Goal: Information Seeking & Learning: Learn about a topic

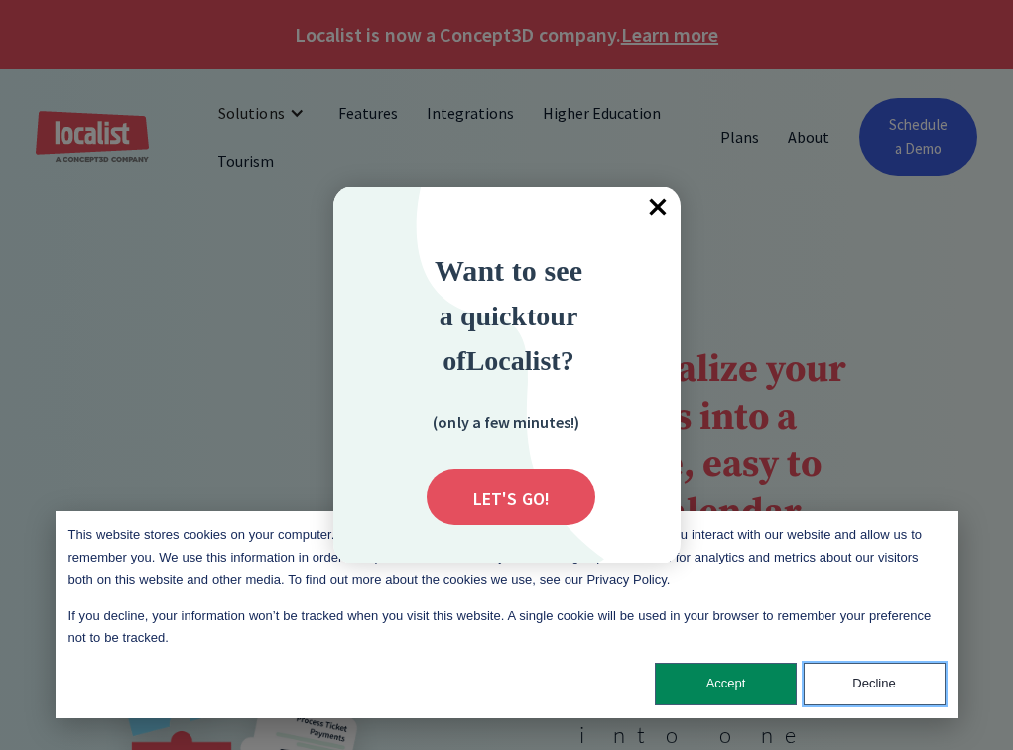
click at [877, 683] on button "Decline" at bounding box center [875, 684] width 142 height 43
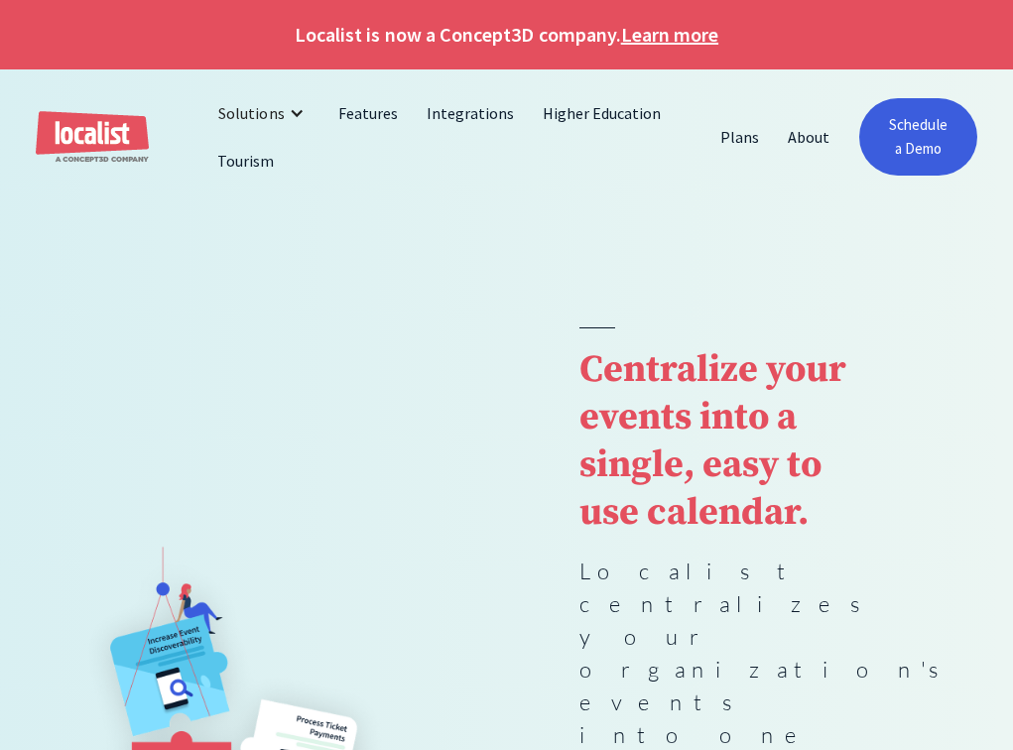
click at [658, 207] on div at bounding box center [506, 265] width 1013 height 123
click at [93, 134] on img "home" at bounding box center [92, 137] width 113 height 53
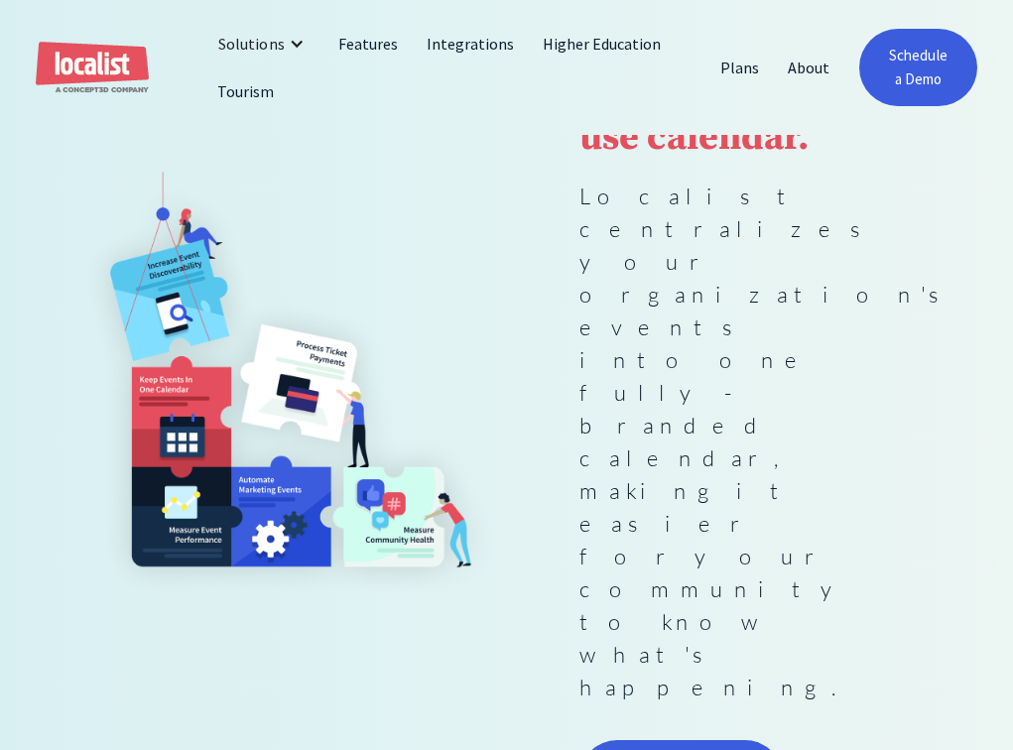
scroll to position [750, 0]
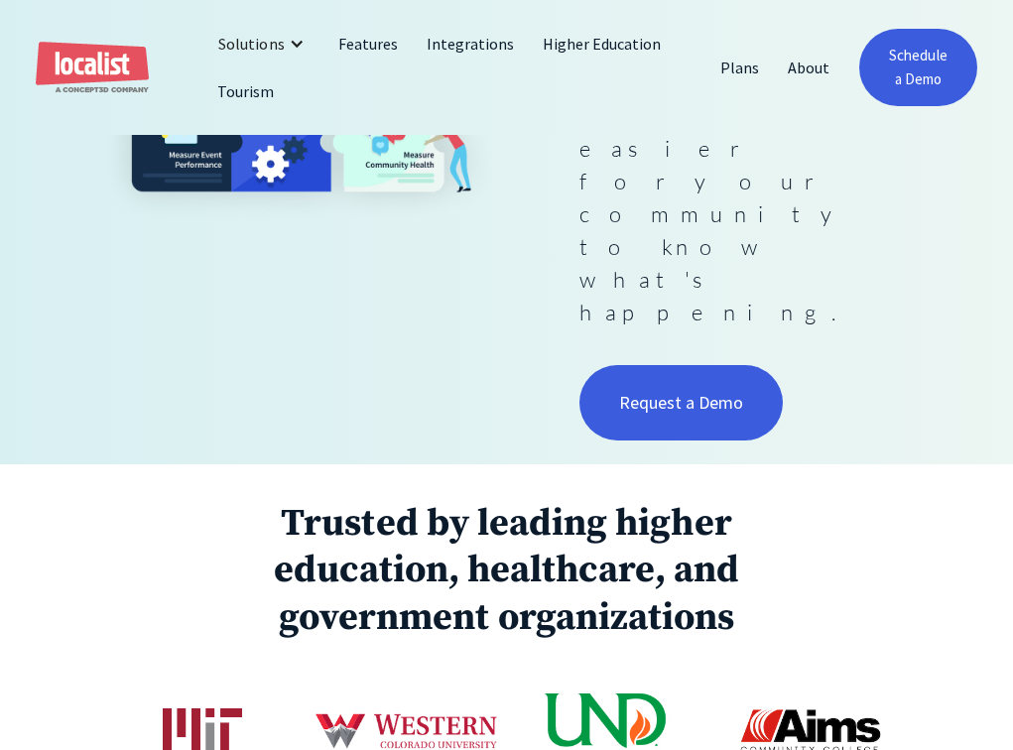
click at [245, 92] on link "Tourism" at bounding box center [245, 91] width 85 height 48
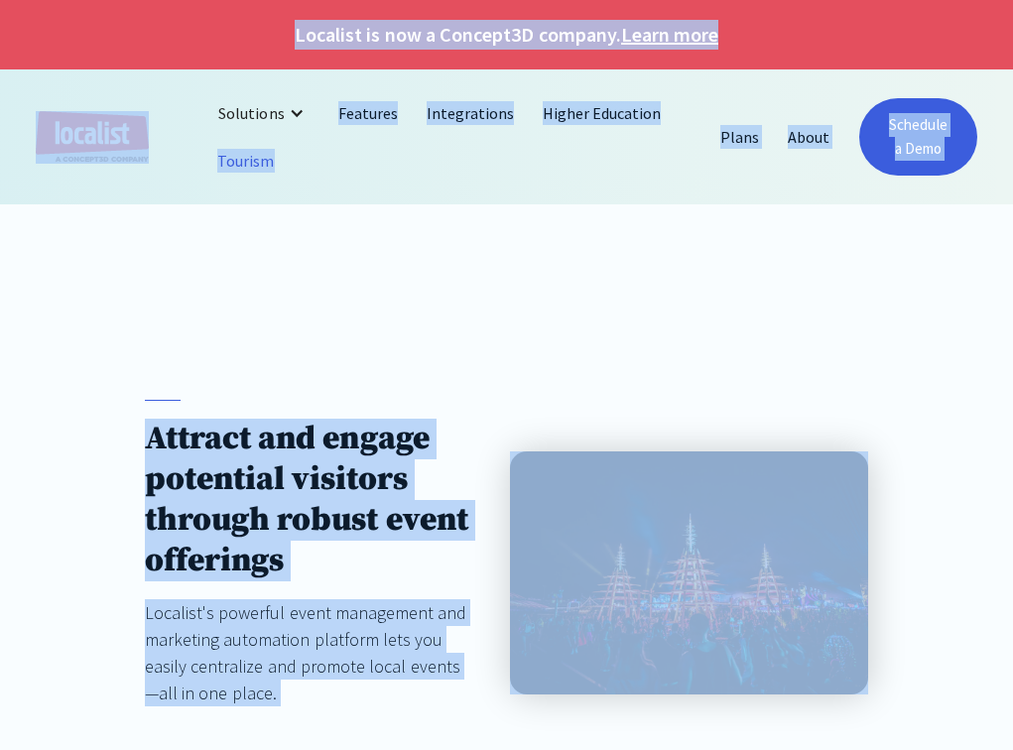
click at [502, 293] on div at bounding box center [506, 265] width 1013 height 123
click at [247, 113] on div "Solutions" at bounding box center [251, 113] width 66 height 24
click at [603, 391] on div "Attract and engage potential visitors through robust event offerings Localist's…" at bounding box center [506, 573] width 1013 height 491
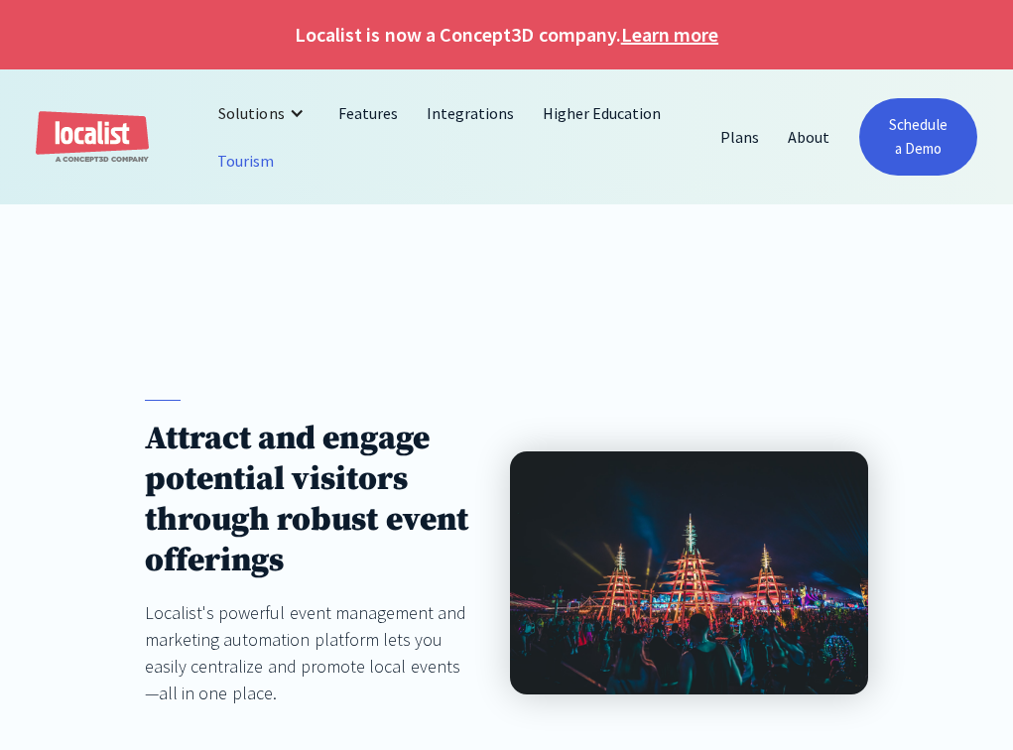
click at [298, 113] on div at bounding box center [297, 113] width 16 height 16
click at [365, 113] on link "Features" at bounding box center [369, 113] width 88 height 48
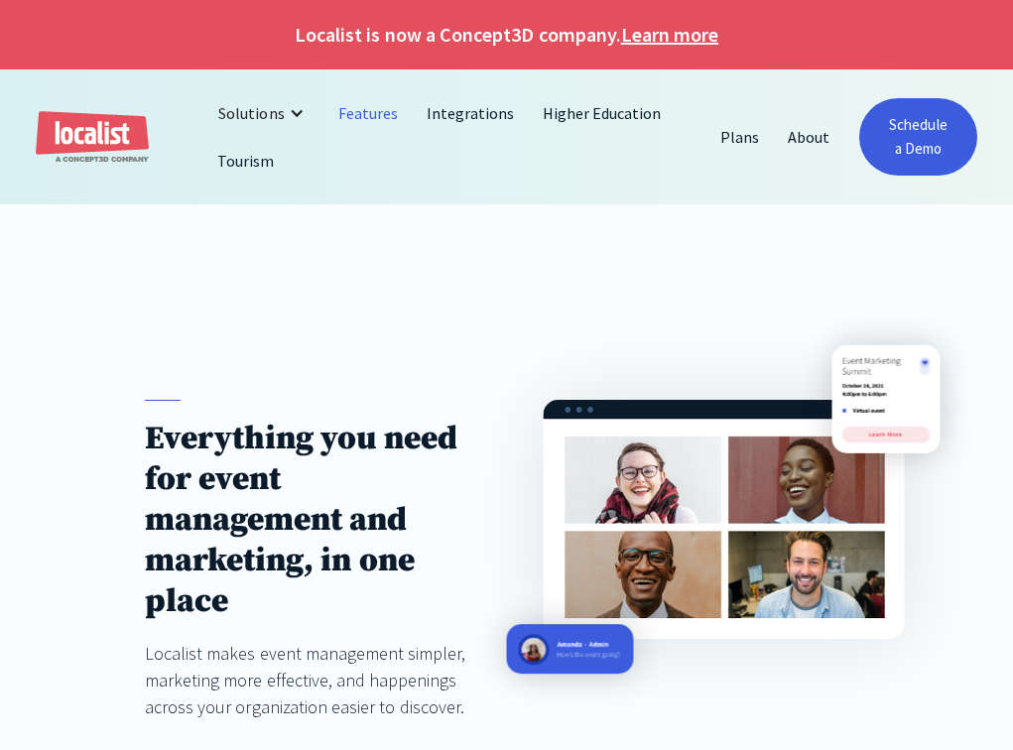
scroll to position [375, 0]
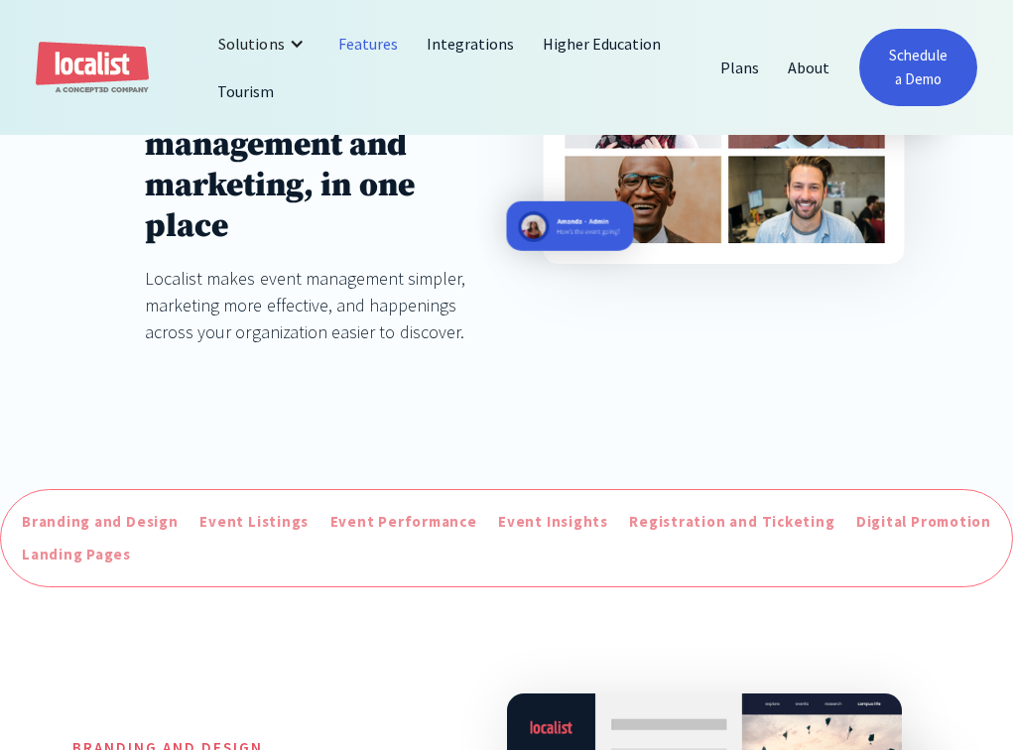
click at [253, 524] on div "Event Listings" at bounding box center [254, 522] width 109 height 23
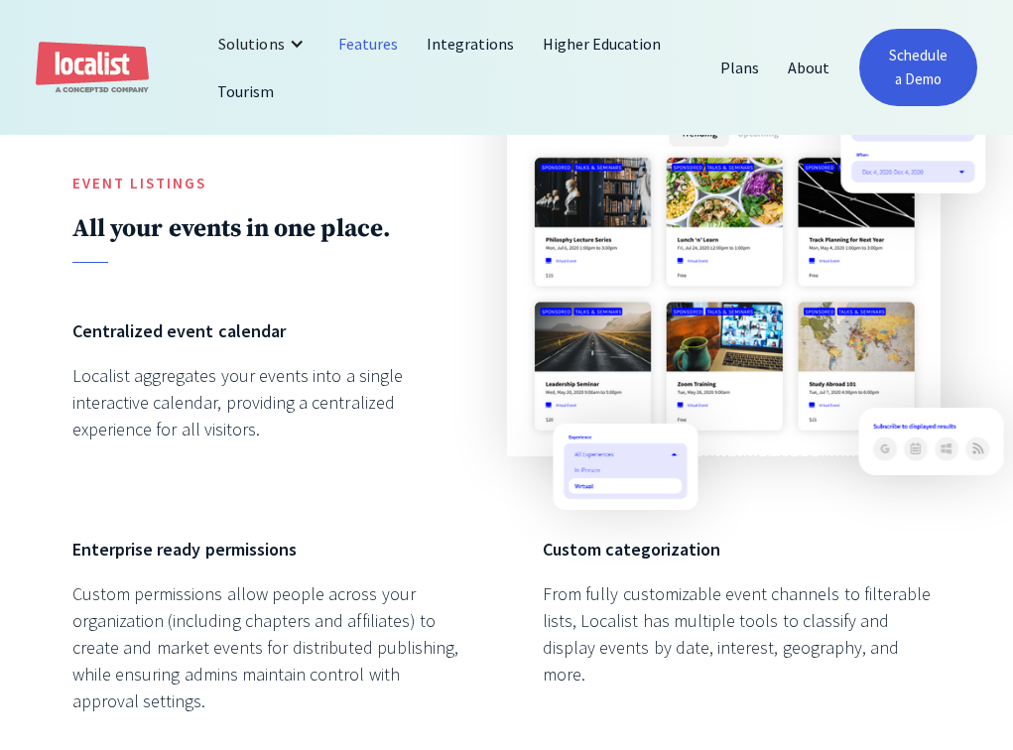
scroll to position [2061, 0]
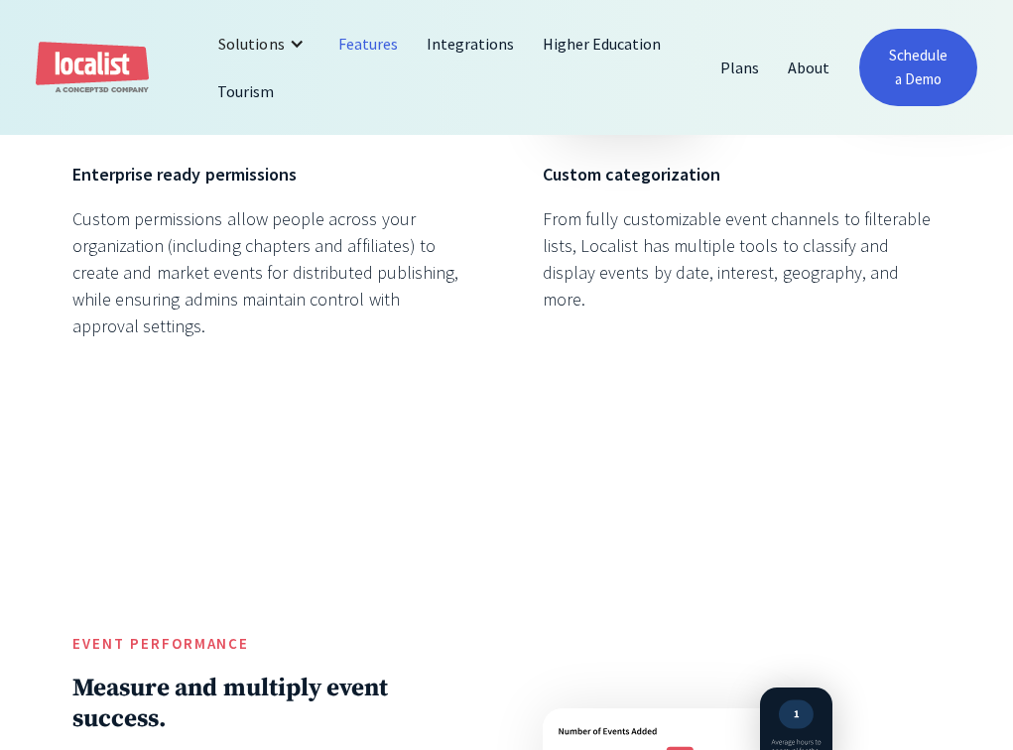
click at [93, 68] on img "home" at bounding box center [92, 68] width 113 height 53
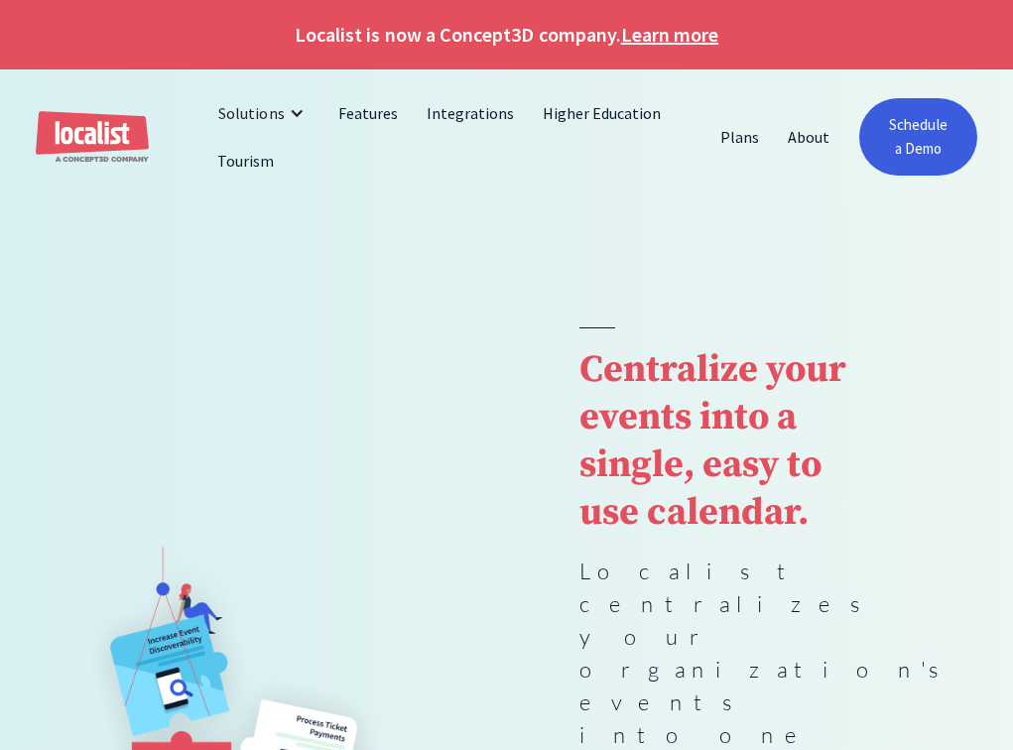
click at [670, 34] on link "Learn more" at bounding box center [669, 35] width 97 height 30
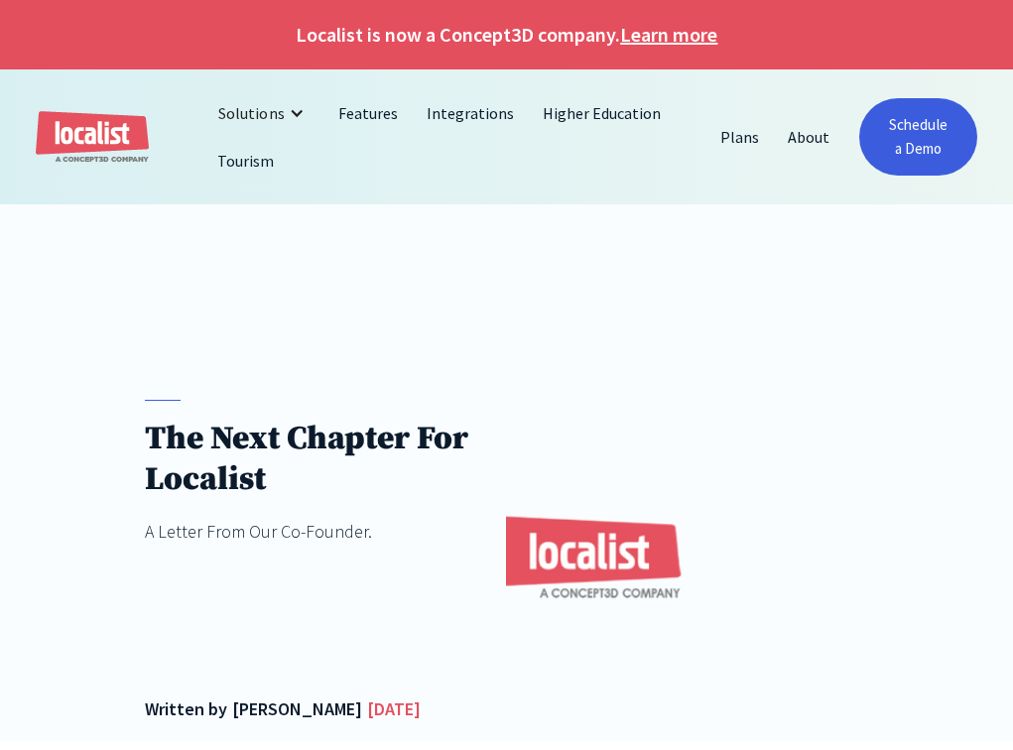
click at [93, 134] on img "home" at bounding box center [92, 137] width 113 height 53
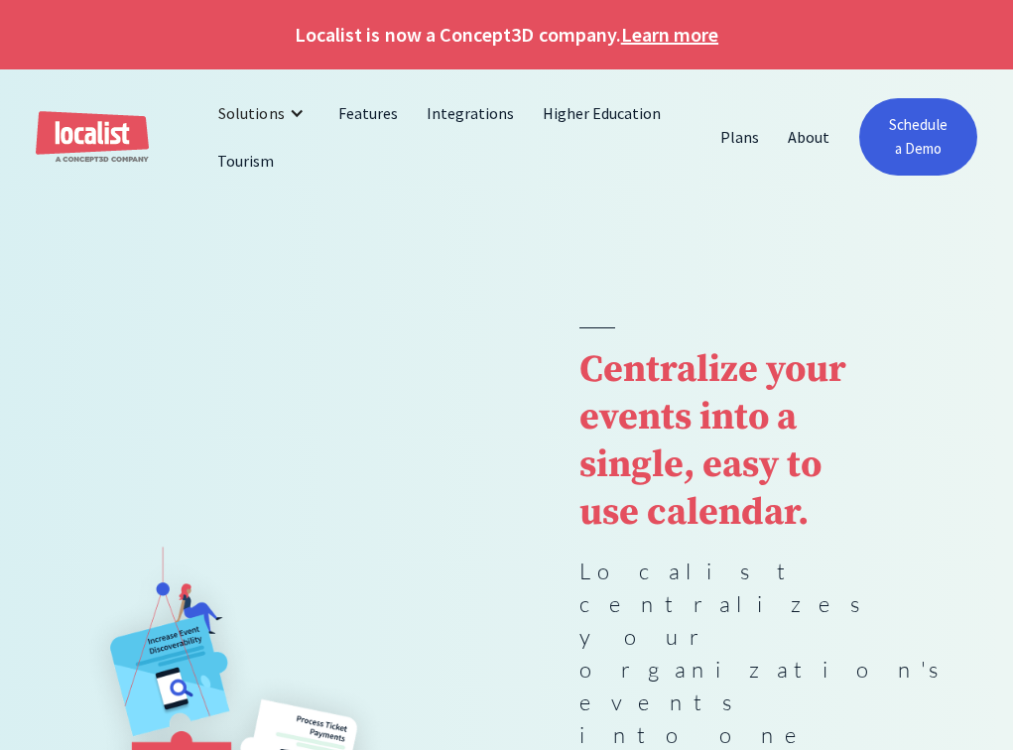
click at [514, 10] on div "Localist is now a Concept3D company. Learn more" at bounding box center [506, 34] width 1013 height 69
click at [807, 139] on link "About" at bounding box center [809, 137] width 70 height 48
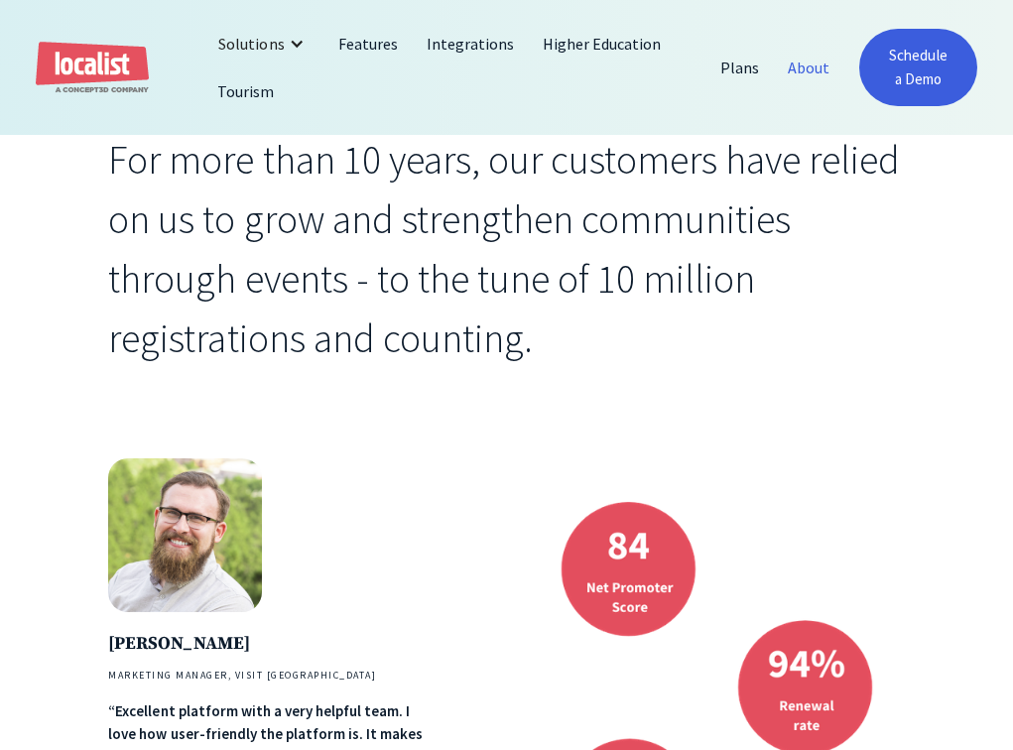
scroll to position [1126, 0]
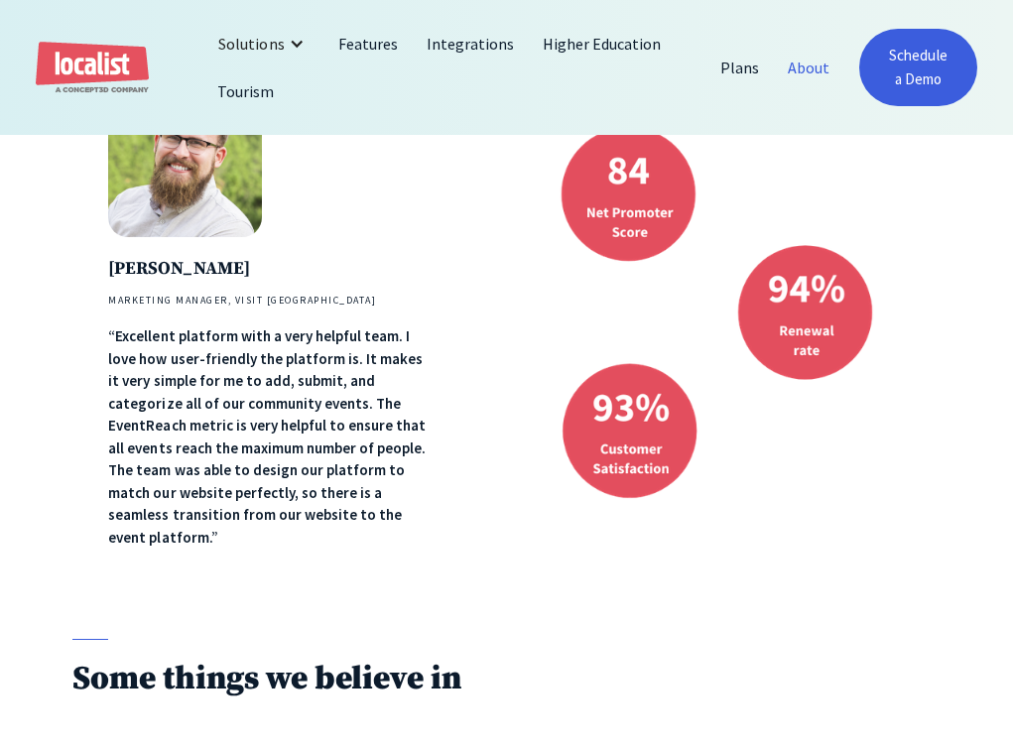
click at [282, 303] on h4 "Marketing Manager, Visit [GEOGRAPHIC_DATA]" at bounding box center [271, 300] width 326 height 15
